Goal: Task Accomplishment & Management: Complete application form

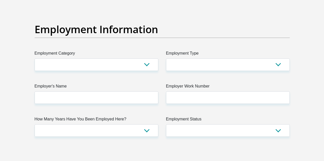
scroll to position [934, 0]
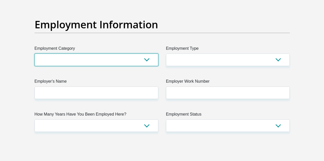
click at [146, 54] on select "AGRICULTURE ALCOHOL & TOBACCO CONSTRUCTION MATERIALS METALLURGY EQUIPMENT FOR R…" at bounding box center [97, 60] width 124 height 13
click at [91, 54] on select "AGRICULTURE ALCOHOL & TOBACCO CONSTRUCTION MATERIALS METALLURGY EQUIPMENT FOR R…" at bounding box center [97, 60] width 124 height 13
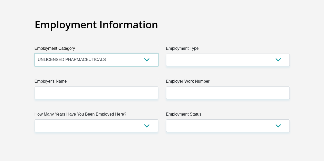
click at [147, 54] on select "AGRICULTURE ALCOHOL & TOBACCO CONSTRUCTION MATERIALS METALLURGY EQUIPMENT FOR R…" at bounding box center [97, 60] width 124 height 13
select select "8"
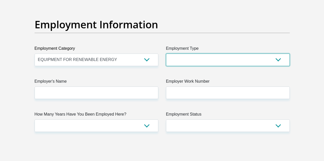
click at [276, 54] on select "College/Lecturer Craft Seller Creative Driver Executive Farmer Forces - Non Com…" at bounding box center [228, 60] width 124 height 13
select select "College/Lecturer"
click at [166, 54] on select "College/Lecturer Craft Seller Creative Driver Executive Farmer Forces - Non Com…" at bounding box center [228, 60] width 124 height 13
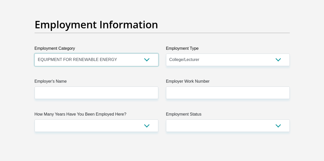
click at [149, 54] on select "AGRICULTURE ALCOHOL & TOBACCO CONSTRUCTION MATERIALS METALLURGY EQUIPMENT FOR R…" at bounding box center [97, 60] width 124 height 13
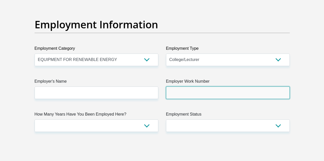
click at [191, 87] on input "Employer Work Number" at bounding box center [228, 93] width 124 height 13
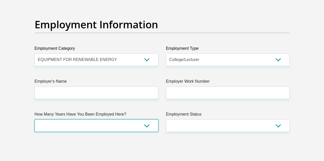
click at [145, 120] on select "less than 1 year 1-3 years 3-5 years 5+ years" at bounding box center [97, 126] width 124 height 13
select select "60"
click at [35, 120] on select "less than 1 year 1-3 years 3-5 years 5+ years" at bounding box center [97, 126] width 124 height 13
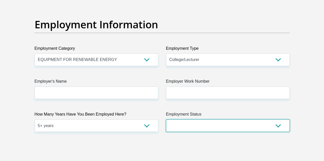
click at [220, 120] on select "Permanent/Full-time Part-time/Casual [DEMOGRAPHIC_DATA] Worker Self-Employed Ho…" at bounding box center [228, 126] width 124 height 13
select select "1"
click at [166, 120] on select "Permanent/Full-time Part-time/Casual [DEMOGRAPHIC_DATA] Worker Self-Employed Ho…" at bounding box center [228, 126] width 124 height 13
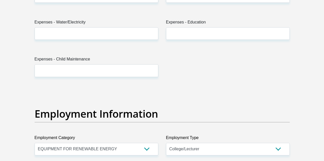
scroll to position [831, 0]
